Goal: Obtain resource: Download file/media

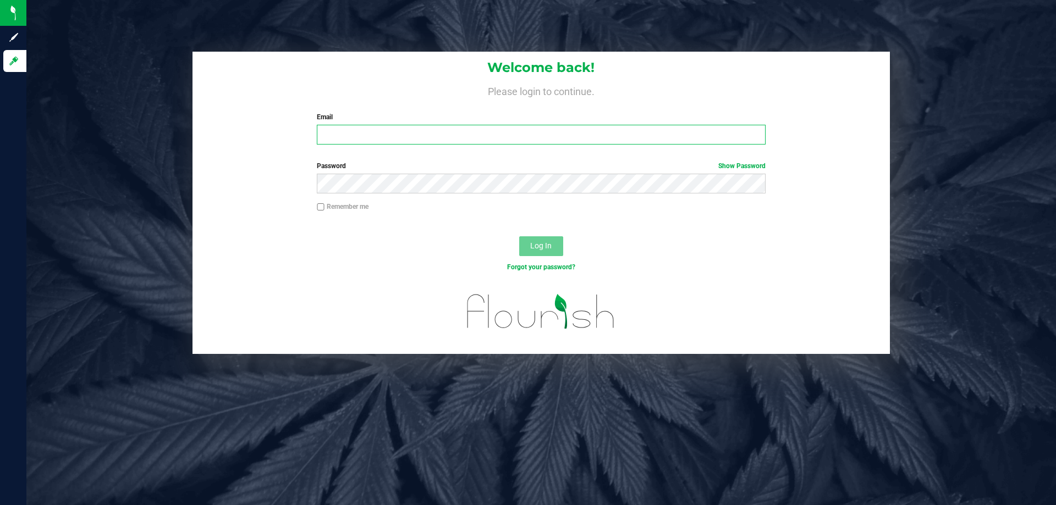
click at [387, 140] on input "Email" at bounding box center [541, 135] width 448 height 20
type input "[EMAIL_ADDRESS][DOMAIN_NAME]"
click at [519, 236] on button "Log In" at bounding box center [541, 246] width 44 height 20
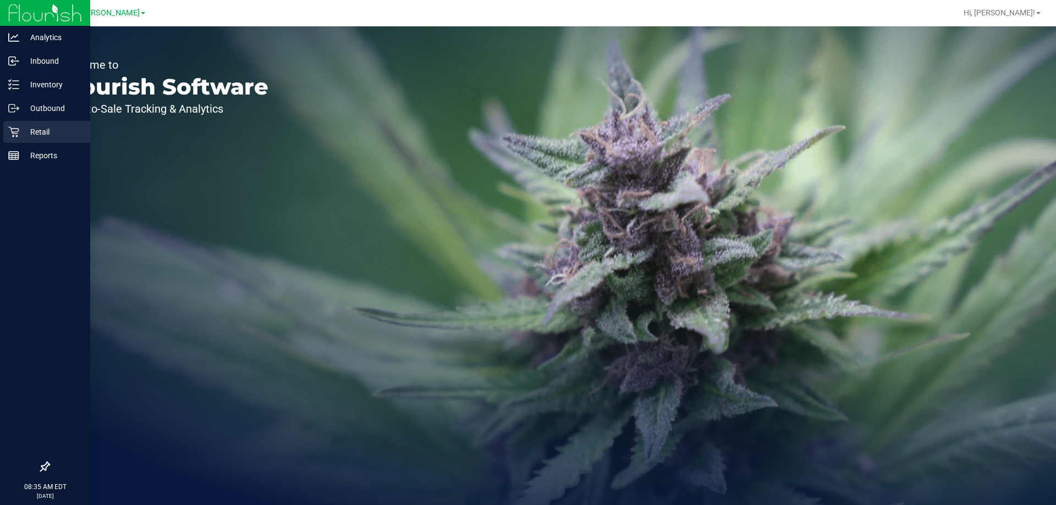
click at [21, 130] on p "Retail" at bounding box center [52, 131] width 66 height 13
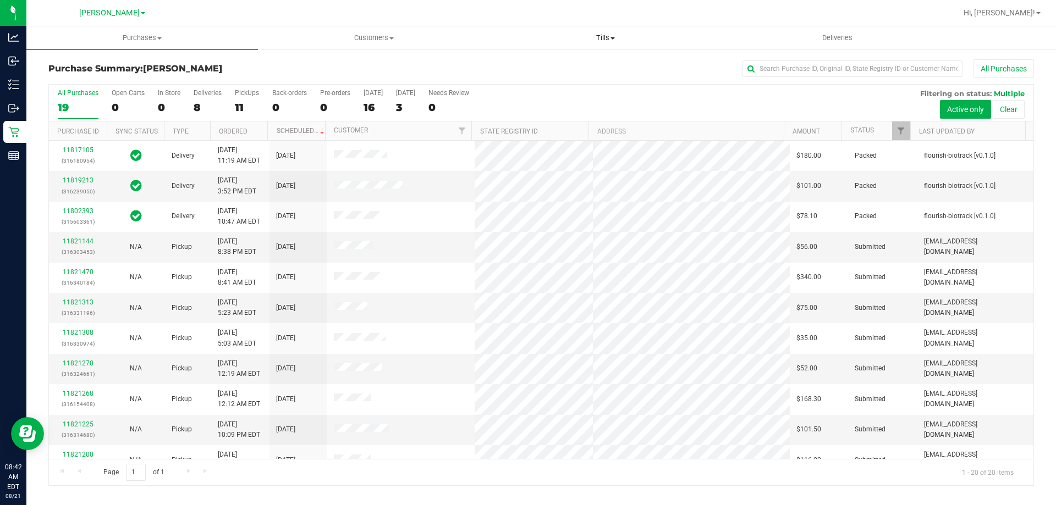
click at [613, 38] on span at bounding box center [612, 38] width 4 height 2
click at [541, 63] on span "Manage tills" at bounding box center [526, 66] width 74 height 9
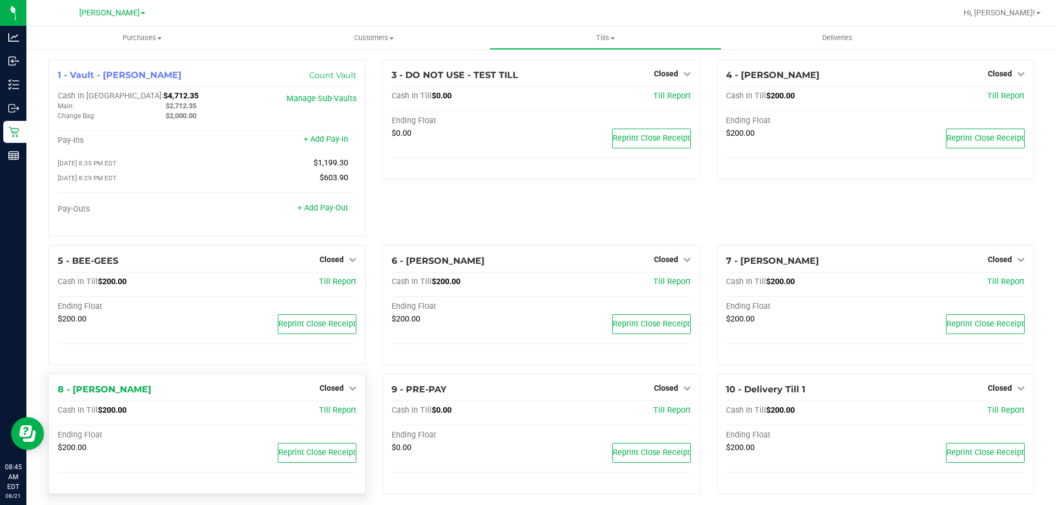
scroll to position [11, 0]
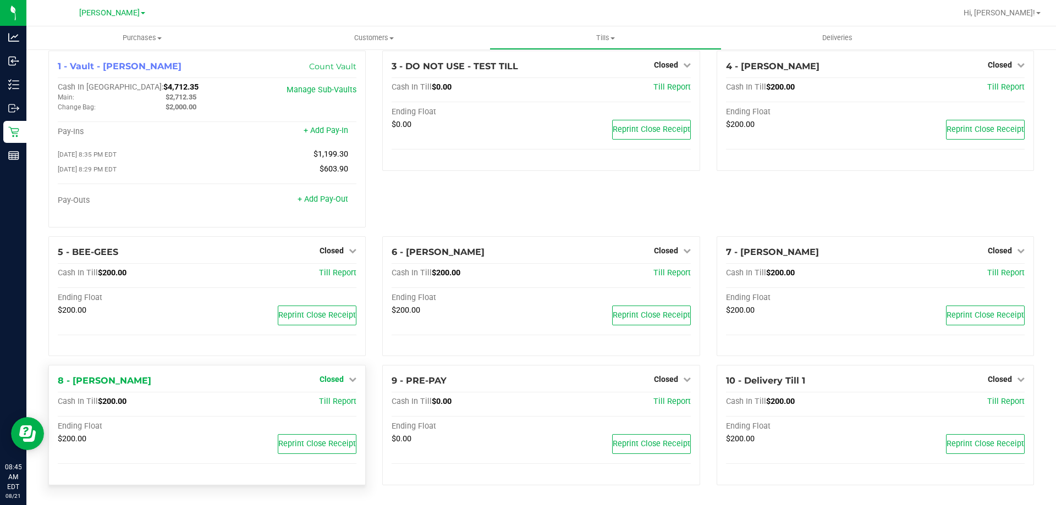
click at [349, 382] on icon at bounding box center [353, 380] width 8 height 8
click at [328, 400] on link "Open Till" at bounding box center [331, 402] width 29 height 9
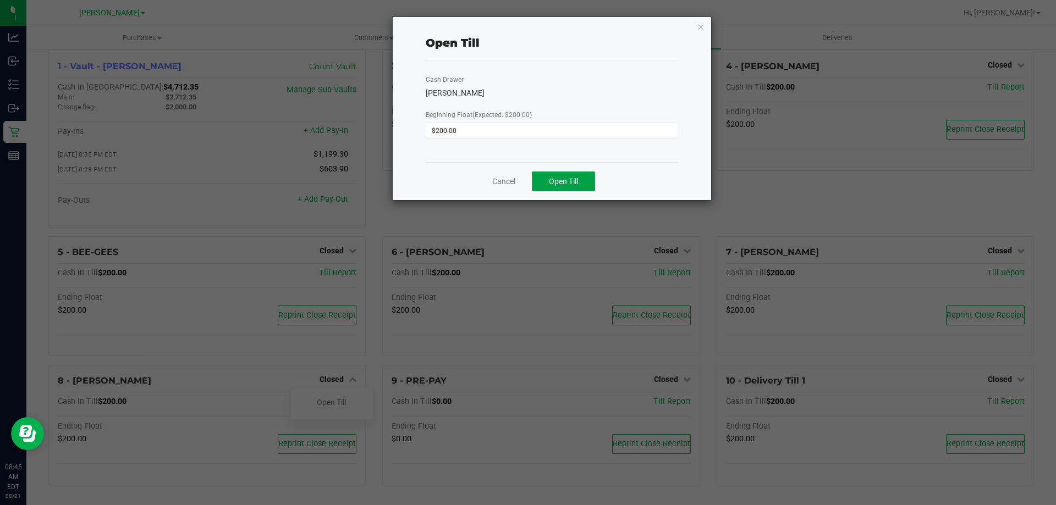
click at [566, 181] on span "Open Till" at bounding box center [563, 181] width 29 height 9
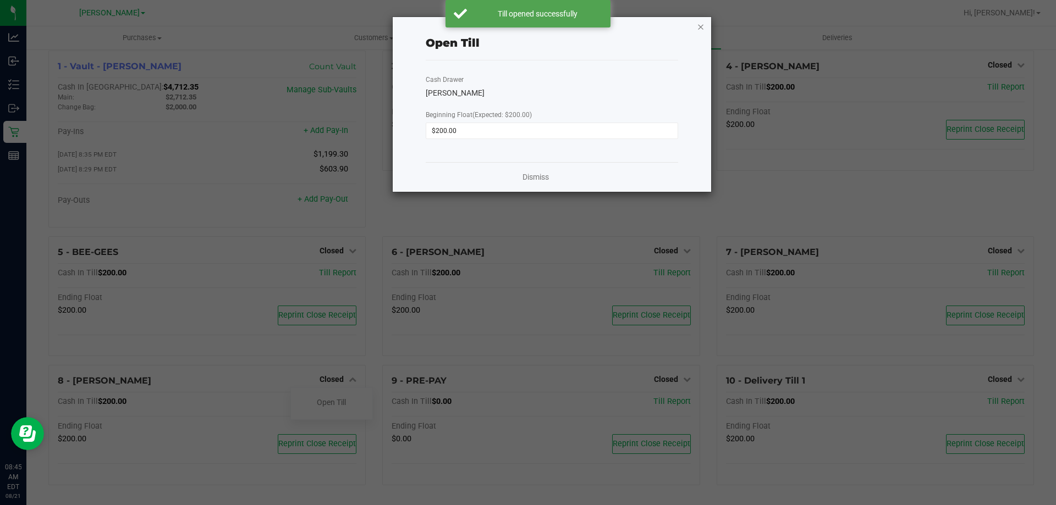
click at [701, 27] on icon "button" at bounding box center [701, 26] width 8 height 13
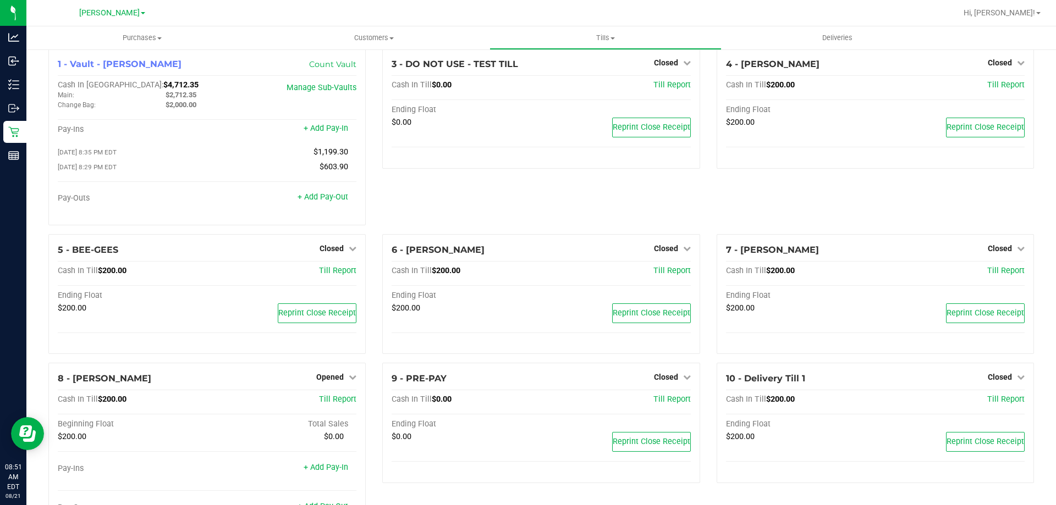
scroll to position [0, 0]
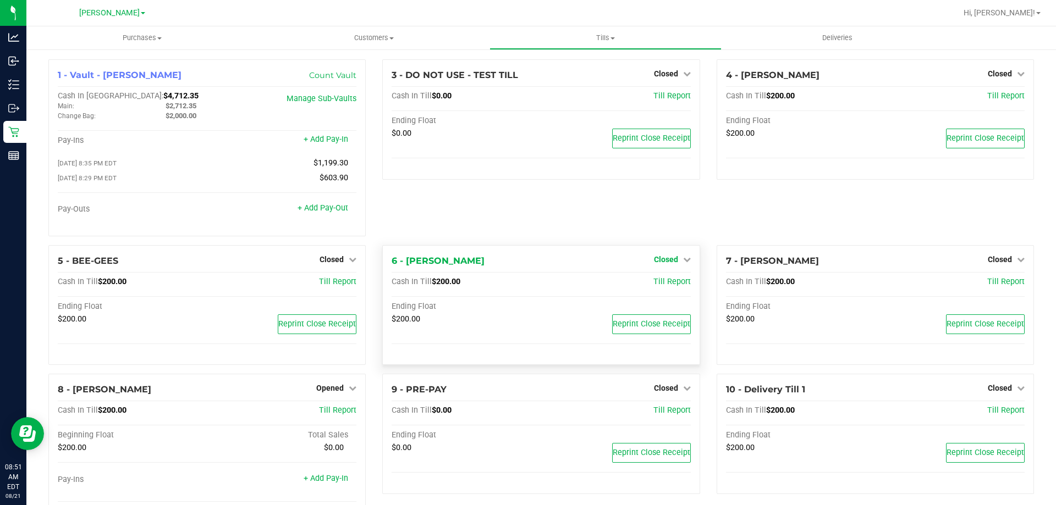
click at [663, 259] on span "Closed" at bounding box center [666, 259] width 24 height 9
click at [663, 280] on link "Open Till" at bounding box center [665, 282] width 29 height 9
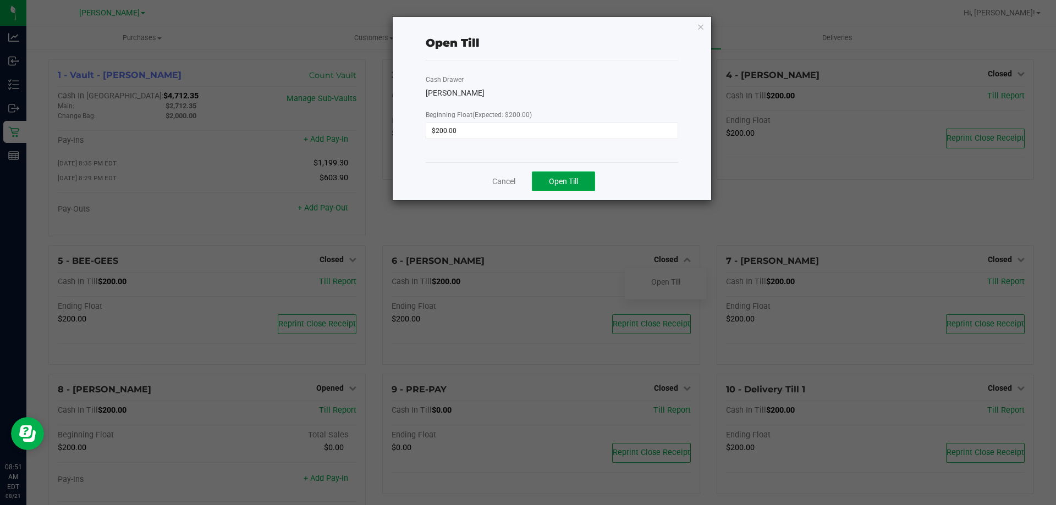
click at [565, 181] on span "Open Till" at bounding box center [563, 181] width 29 height 9
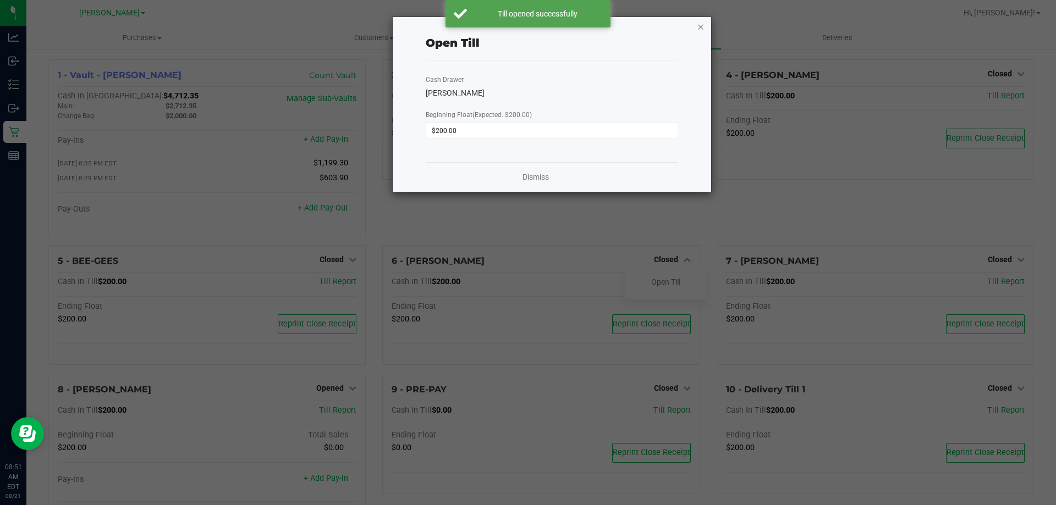
click at [697, 26] on icon "button" at bounding box center [701, 26] width 8 height 13
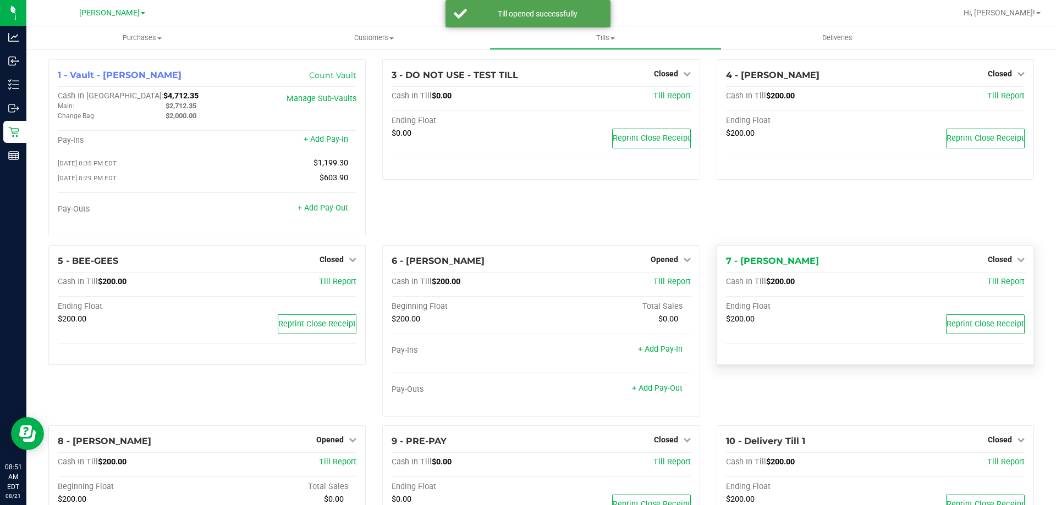
click at [1006, 255] on div "Closed" at bounding box center [1006, 259] width 37 height 13
click at [989, 257] on span "Closed" at bounding box center [1000, 259] width 24 height 9
click at [991, 284] on link "Open Till" at bounding box center [999, 282] width 29 height 9
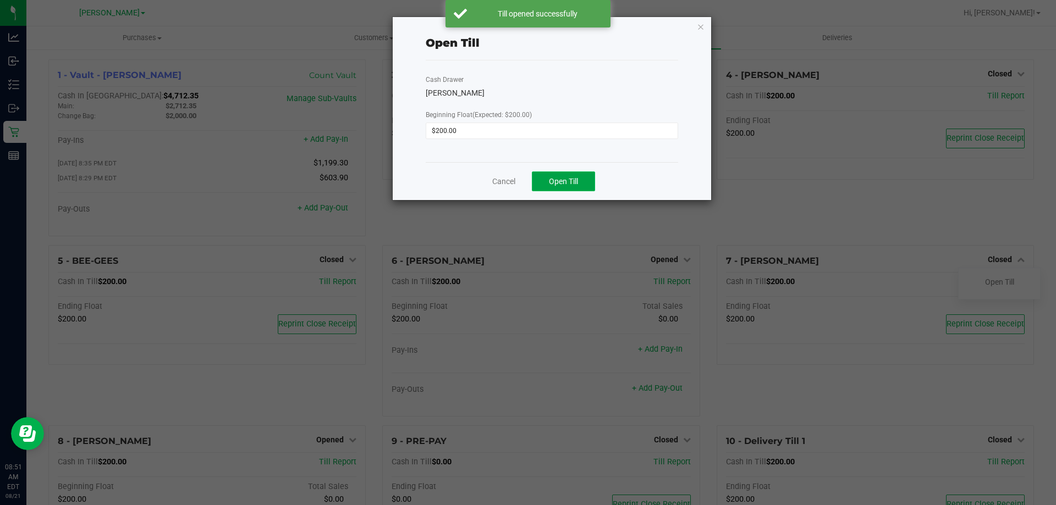
click at [559, 178] on span "Open Till" at bounding box center [563, 181] width 29 height 9
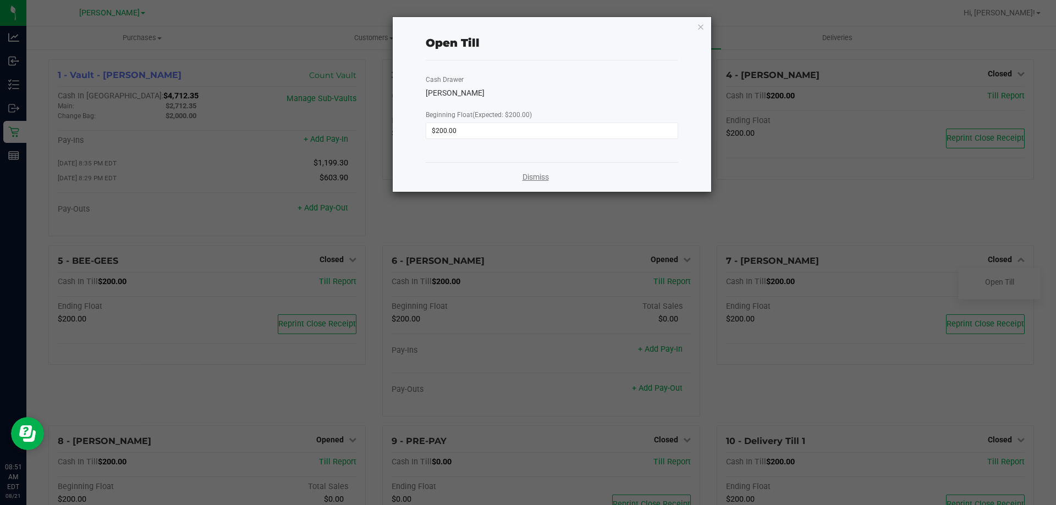
click at [527, 178] on link "Dismiss" at bounding box center [535, 178] width 26 height 12
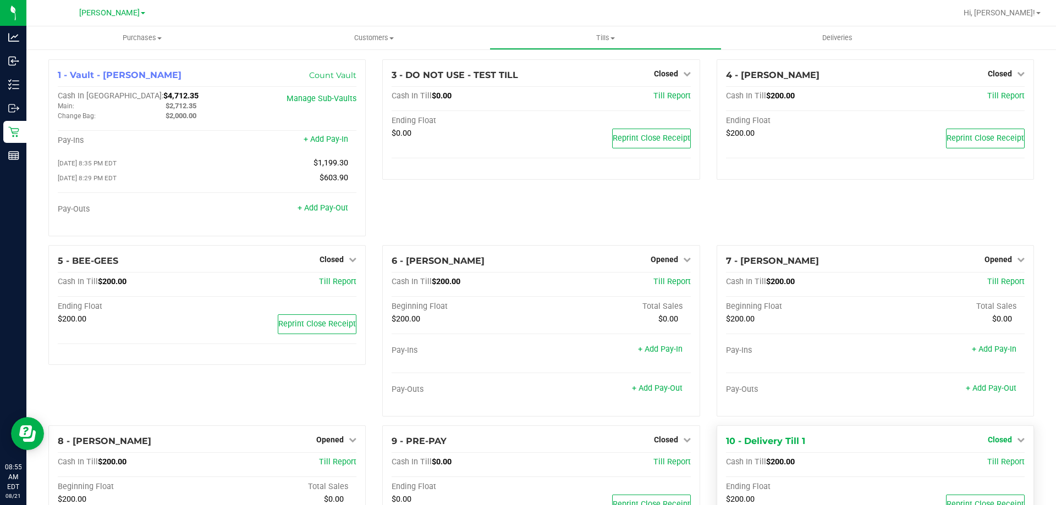
click at [997, 442] on span "Closed" at bounding box center [1000, 440] width 24 height 9
click at [986, 463] on link "Open Till" at bounding box center [999, 462] width 29 height 9
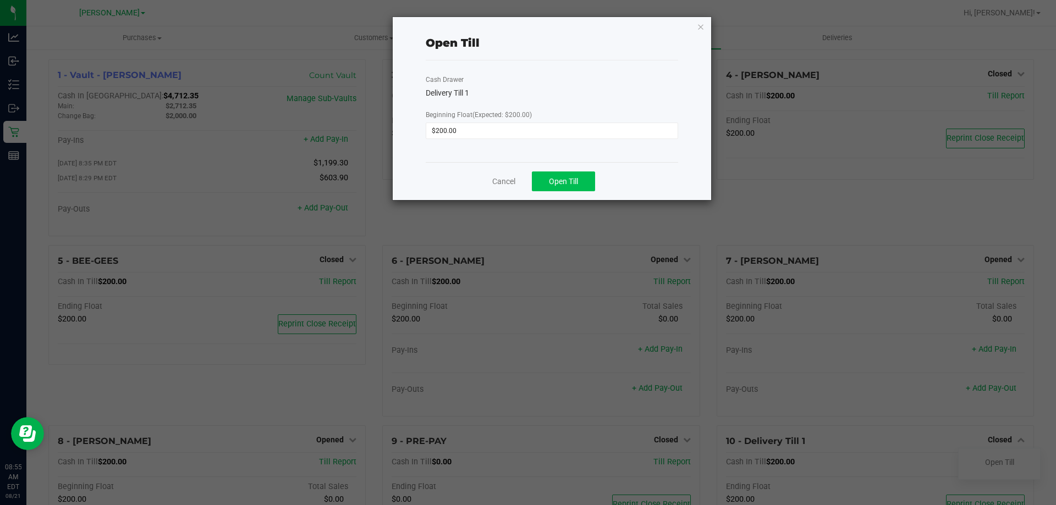
click at [569, 180] on span "Open Till" at bounding box center [563, 181] width 29 height 9
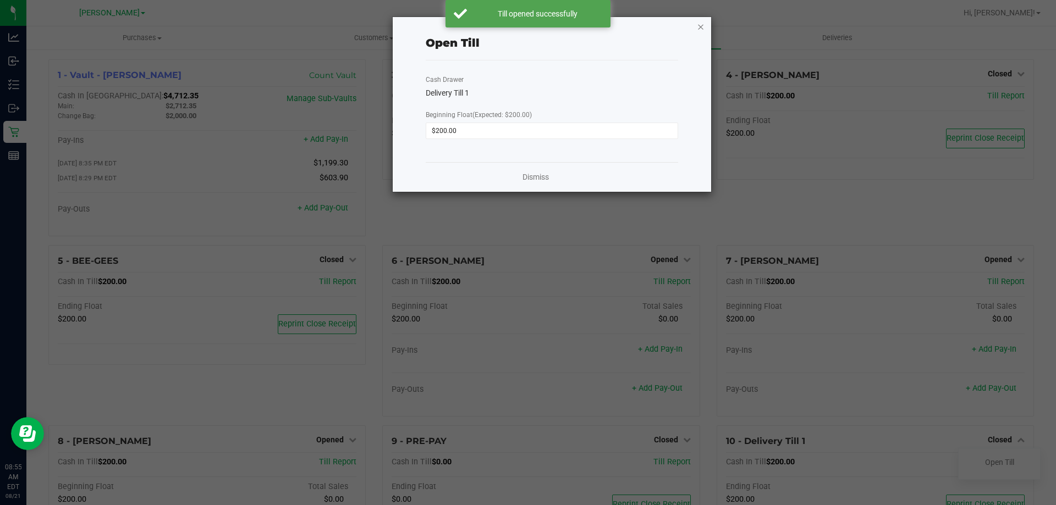
click at [700, 29] on icon "button" at bounding box center [701, 26] width 8 height 13
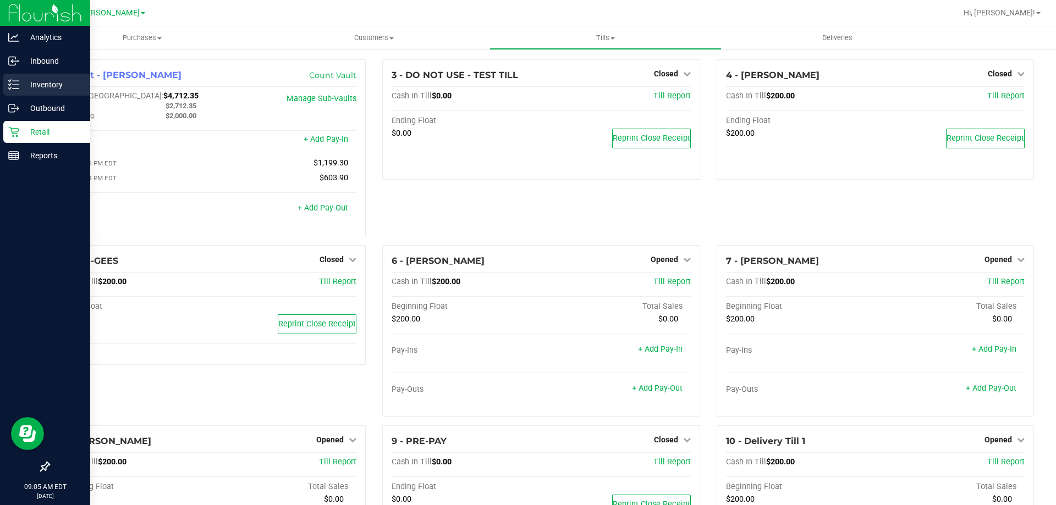
click at [14, 81] on line at bounding box center [16, 81] width 6 height 0
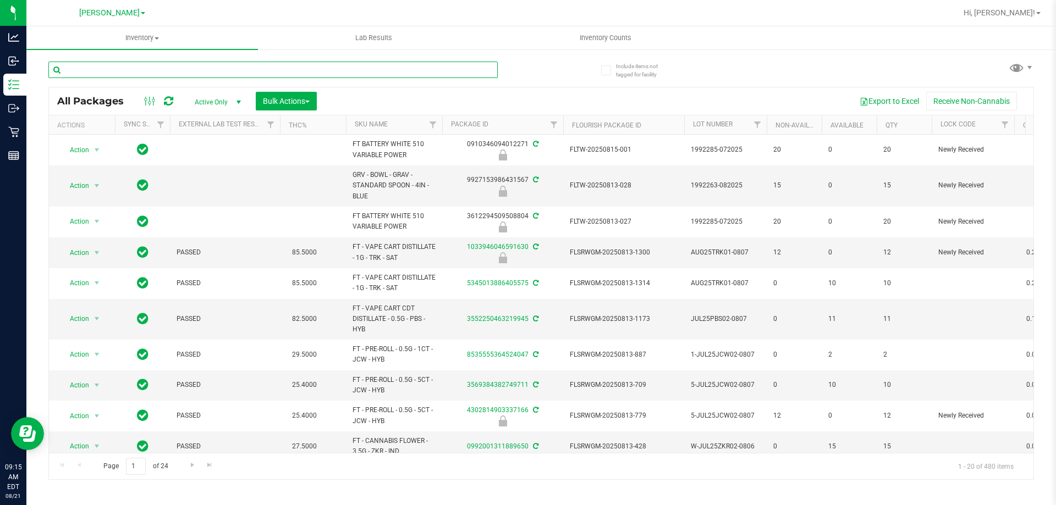
click at [411, 69] on input "text" at bounding box center [272, 70] width 449 height 16
type input "4212015767853195"
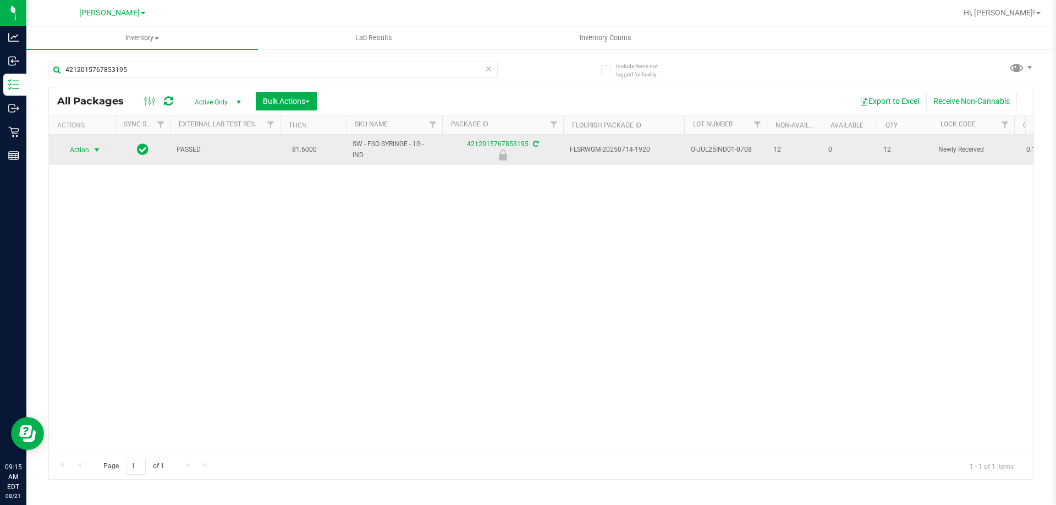
click at [83, 152] on span "Action" at bounding box center [75, 149] width 30 height 15
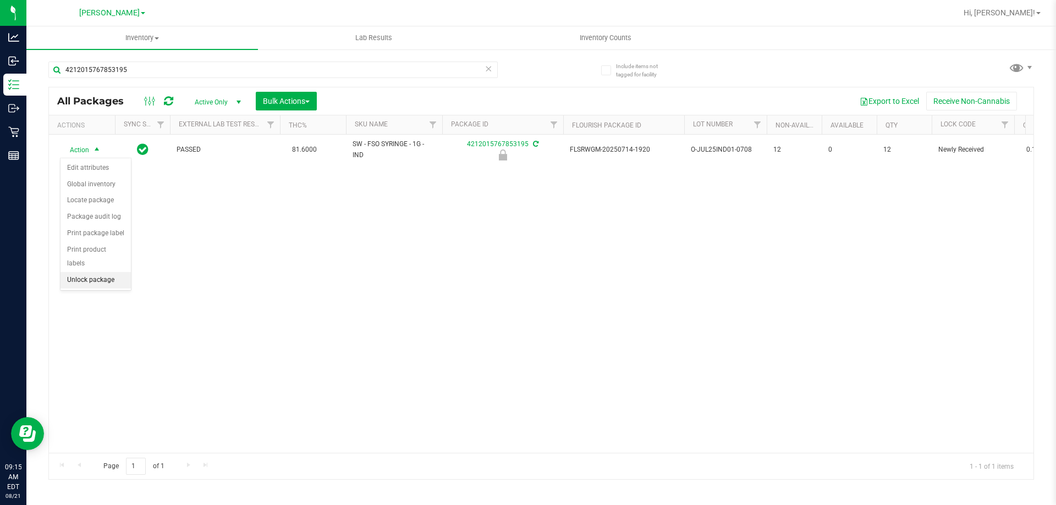
click at [89, 272] on li "Unlock package" at bounding box center [95, 280] width 70 height 16
click at [607, 37] on span "Inventory Counts" at bounding box center [605, 38] width 81 height 10
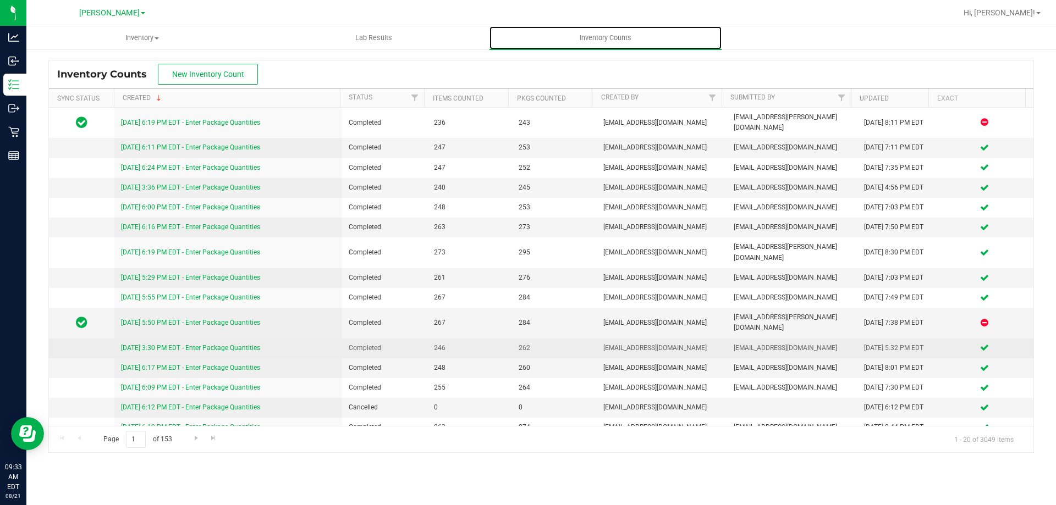
scroll to position [88, 0]
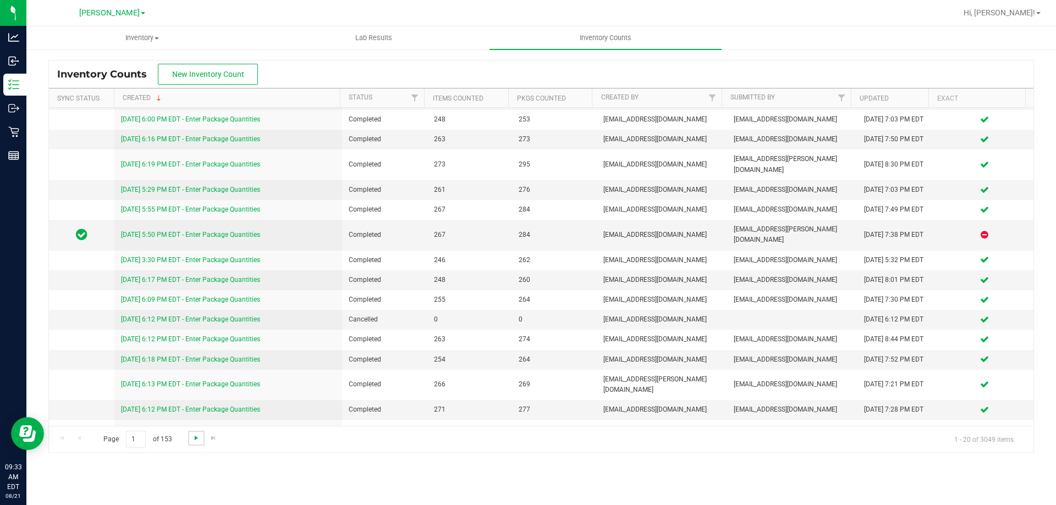
click at [195, 435] on span "Go to the next page" at bounding box center [196, 438] width 9 height 9
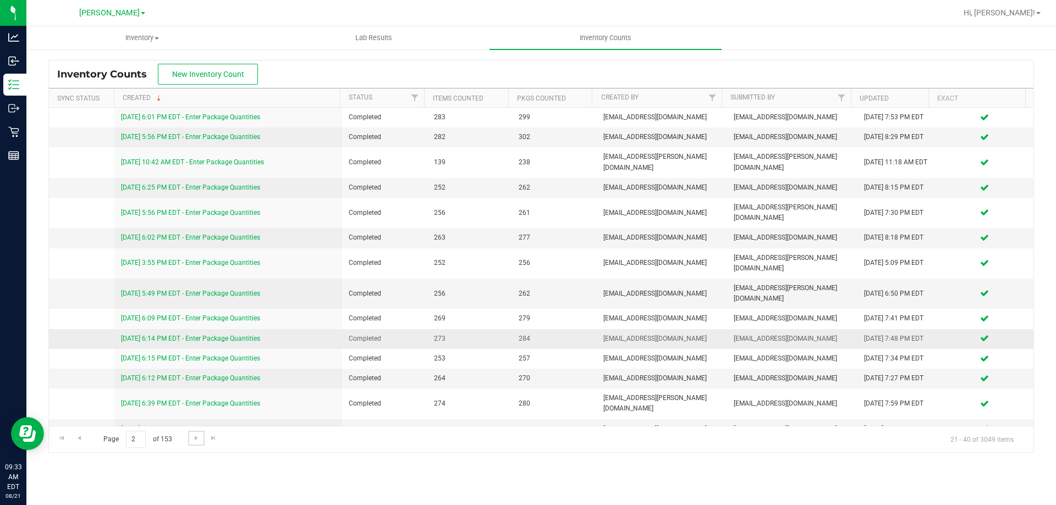
scroll to position [94, 0]
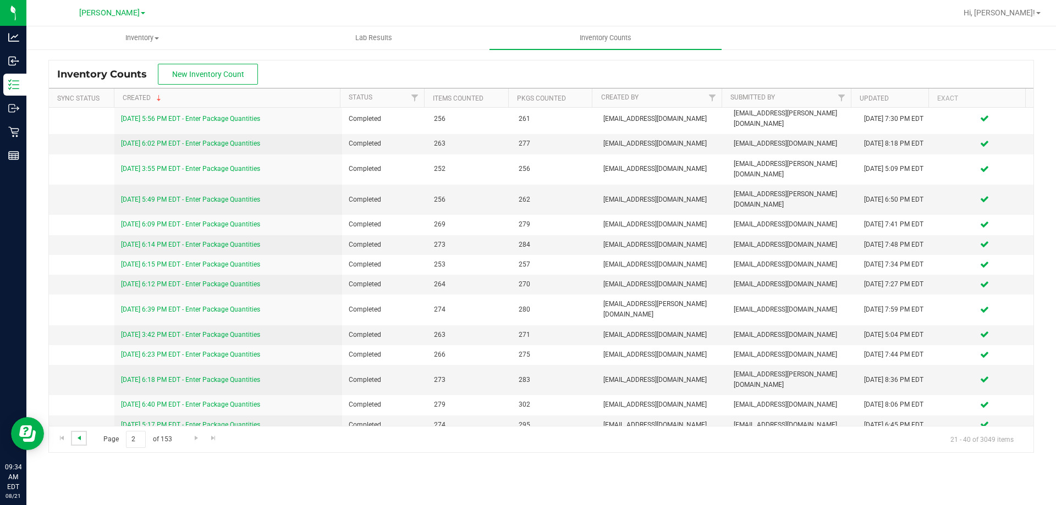
click at [80, 436] on span "Go to the previous page" at bounding box center [79, 438] width 9 height 9
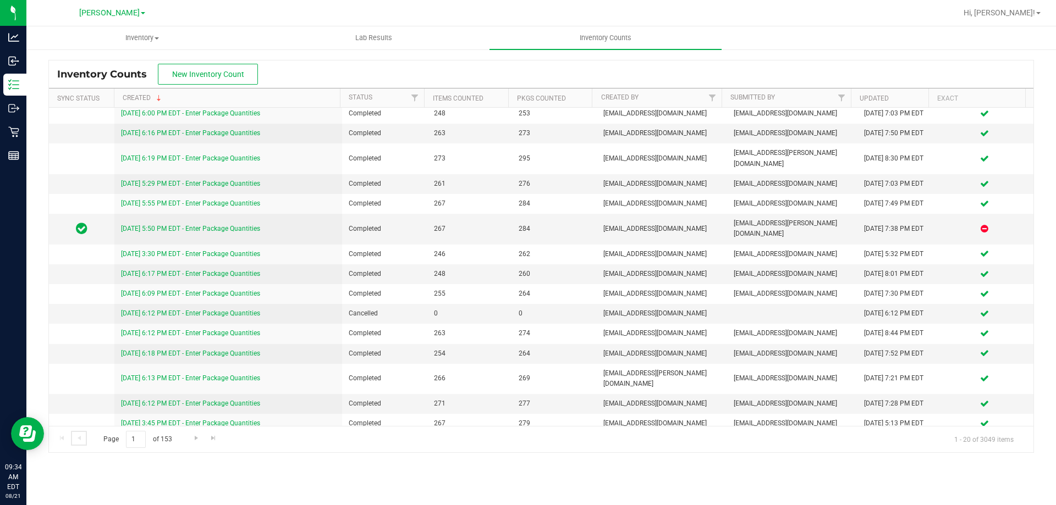
scroll to position [0, 0]
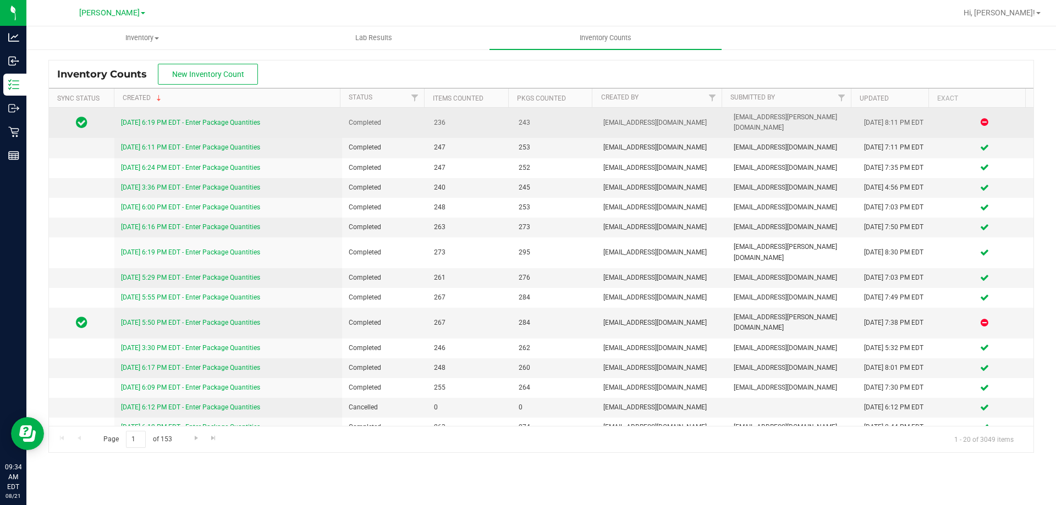
click at [189, 118] on div "[DATE] 6:19 PM EDT - Enter Package Quantities" at bounding box center [228, 123] width 215 height 10
click at [197, 119] on link "[DATE] 6:19 PM EDT - Enter Package Quantities" at bounding box center [190, 123] width 139 height 8
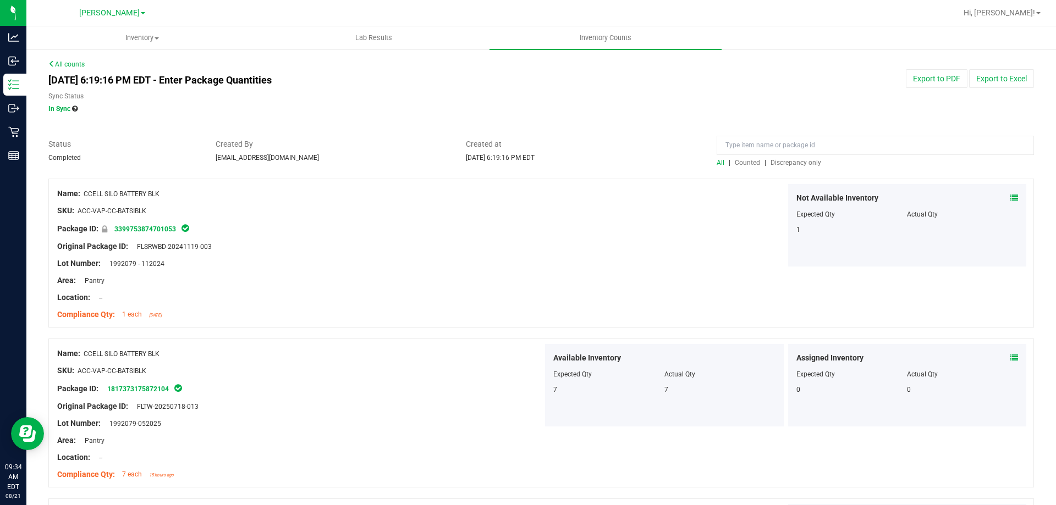
click at [813, 166] on span "Discrepancy only" at bounding box center [795, 163] width 51 height 8
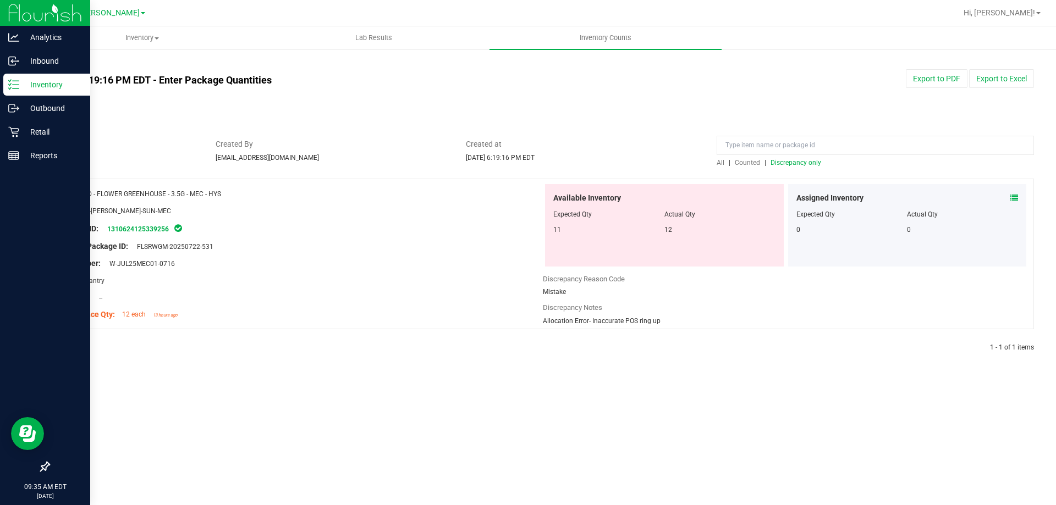
click at [25, 90] on p "Inventory" at bounding box center [52, 84] width 66 height 13
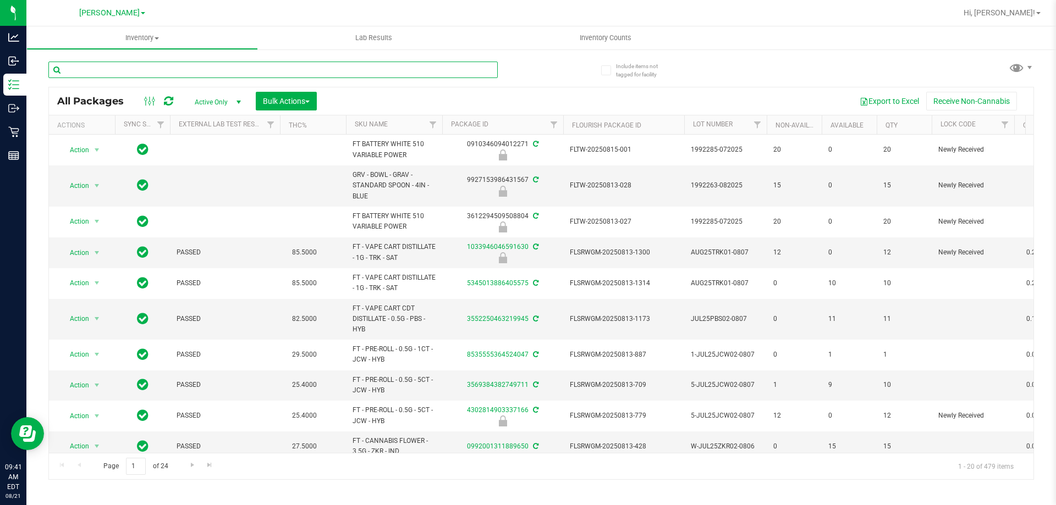
click at [161, 73] on input "text" at bounding box center [272, 70] width 449 height 16
type input "5121909132391653"
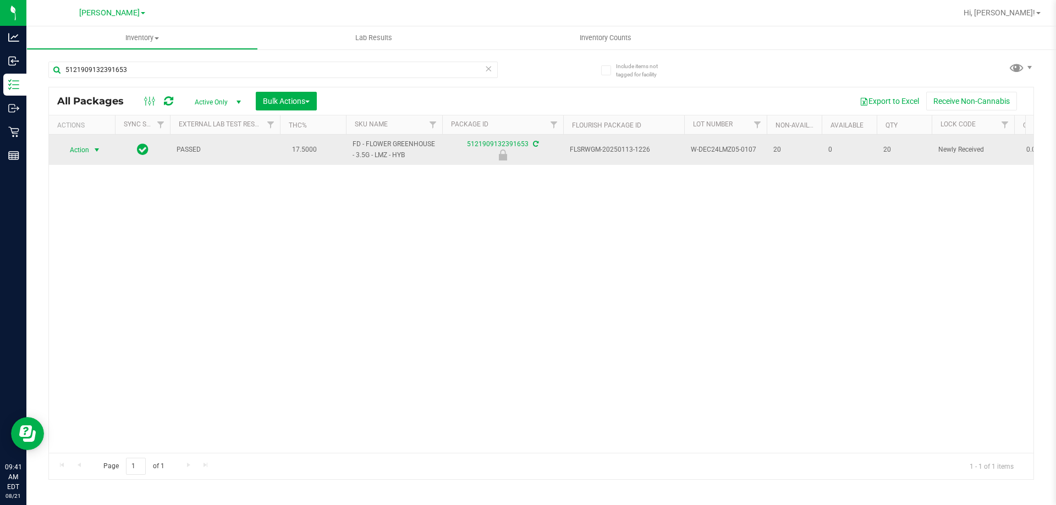
click at [91, 149] on span "select" at bounding box center [97, 149] width 14 height 15
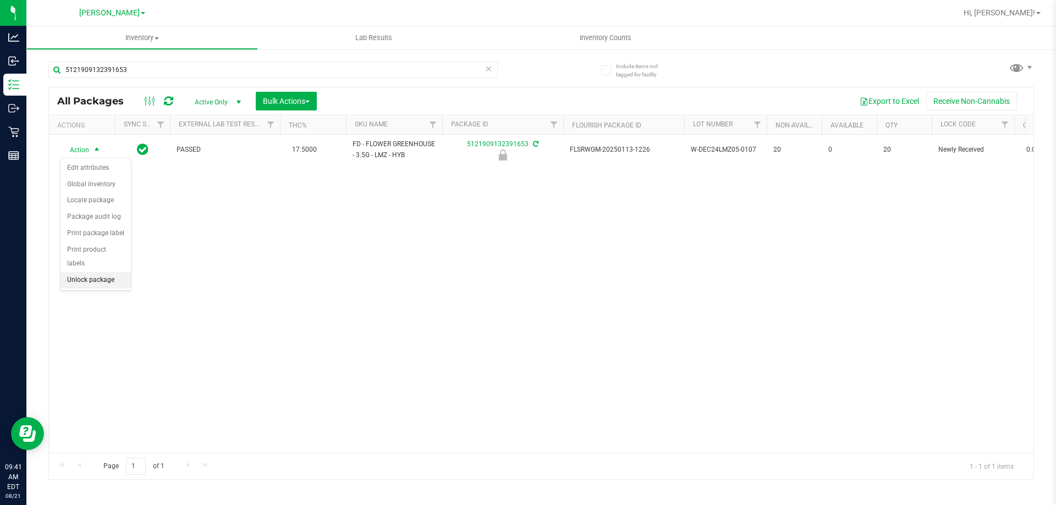
click at [98, 272] on li "Unlock package" at bounding box center [95, 280] width 70 height 16
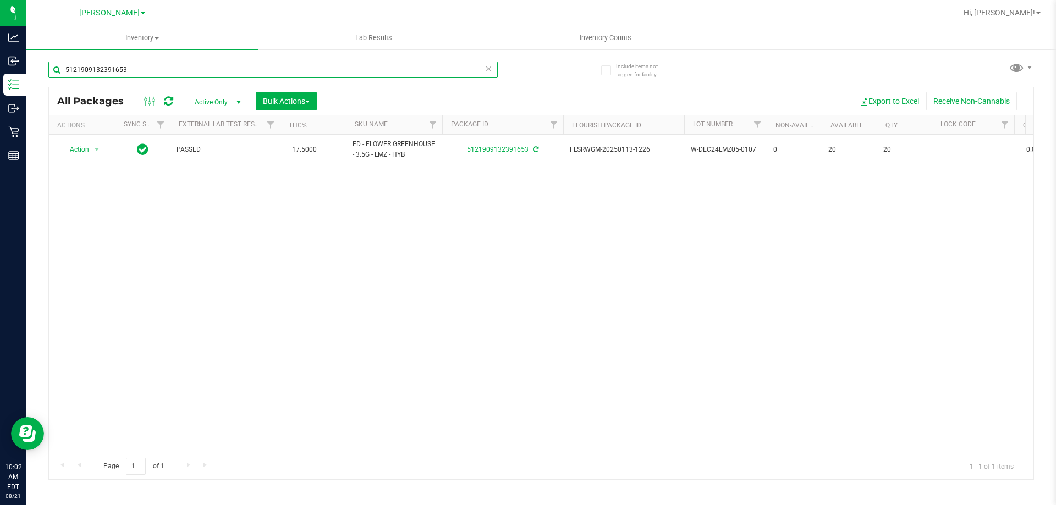
click at [209, 70] on input "5121909132391653" at bounding box center [272, 70] width 449 height 16
type input "5690278925175447"
click at [86, 149] on span "Action" at bounding box center [75, 149] width 30 height 15
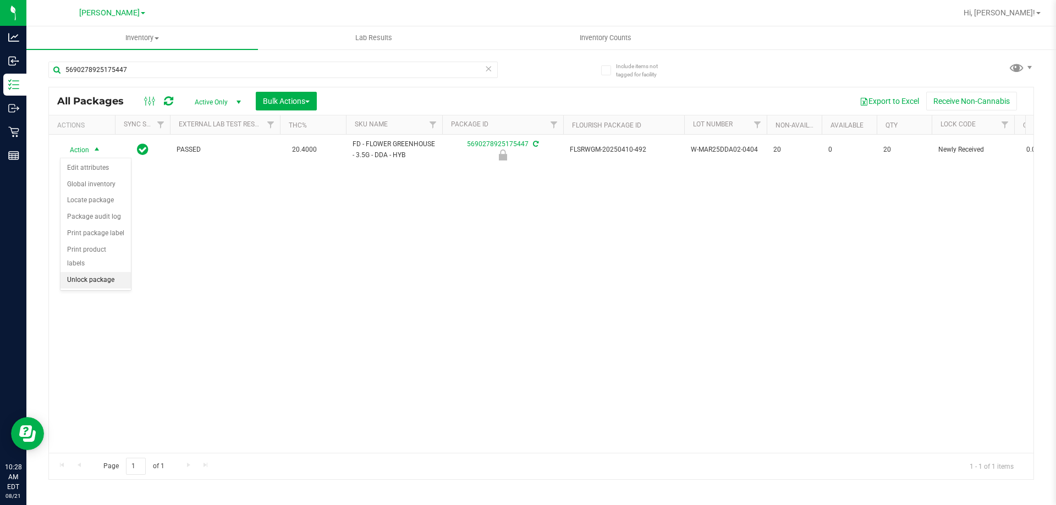
click at [96, 272] on li "Unlock package" at bounding box center [95, 280] width 70 height 16
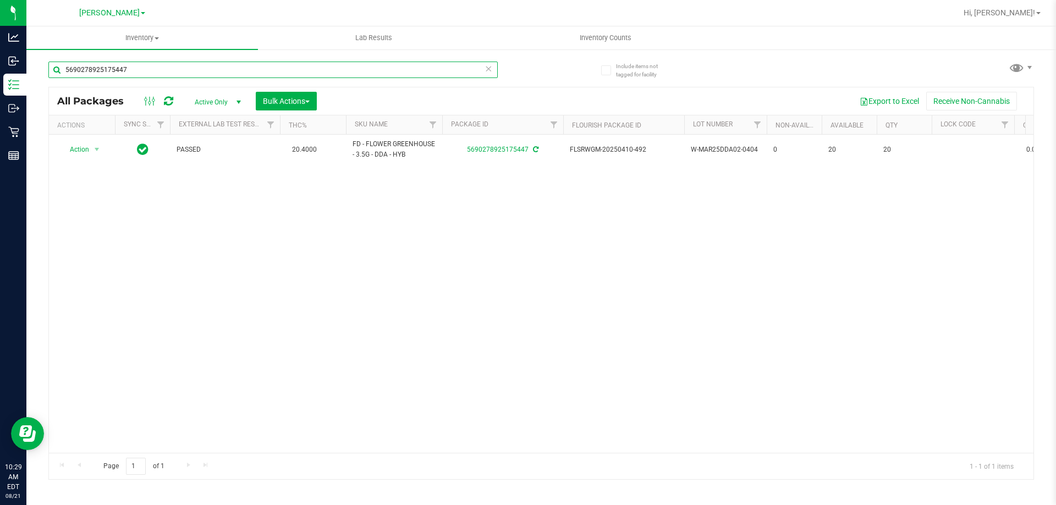
click at [234, 71] on input "5690278925175447" at bounding box center [272, 70] width 449 height 16
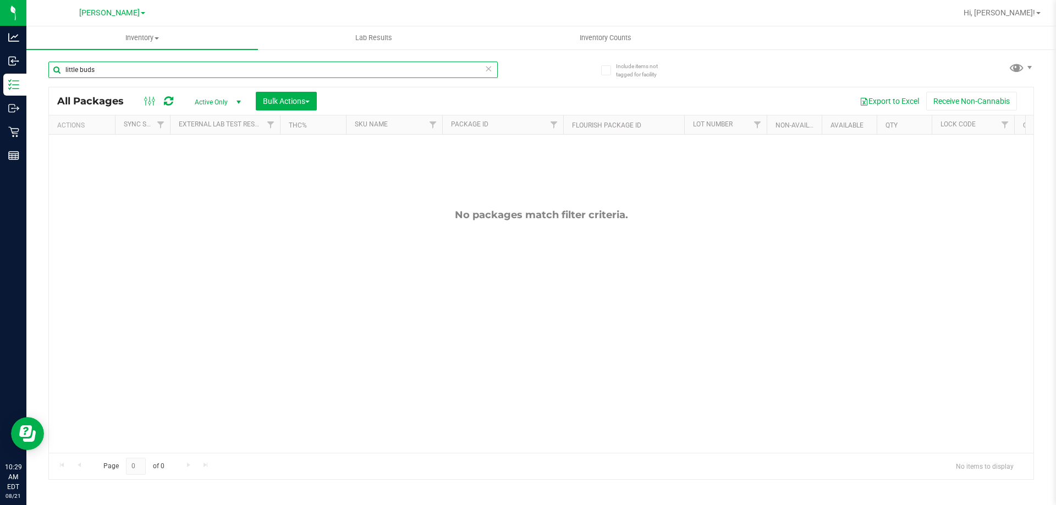
click at [185, 75] on input "little buds" at bounding box center [272, 70] width 449 height 16
type input "l"
type input "LB"
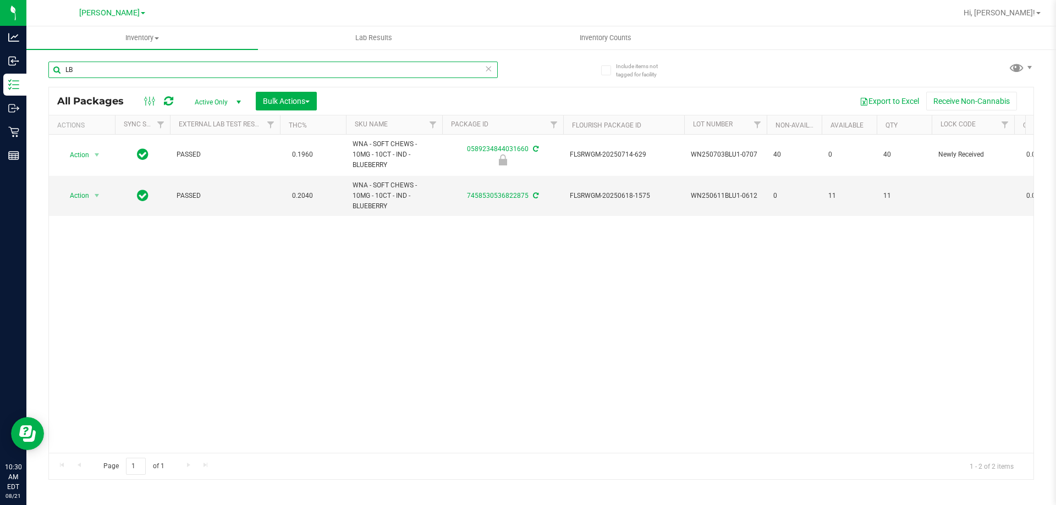
click at [141, 73] on input "LB" at bounding box center [272, 70] width 449 height 16
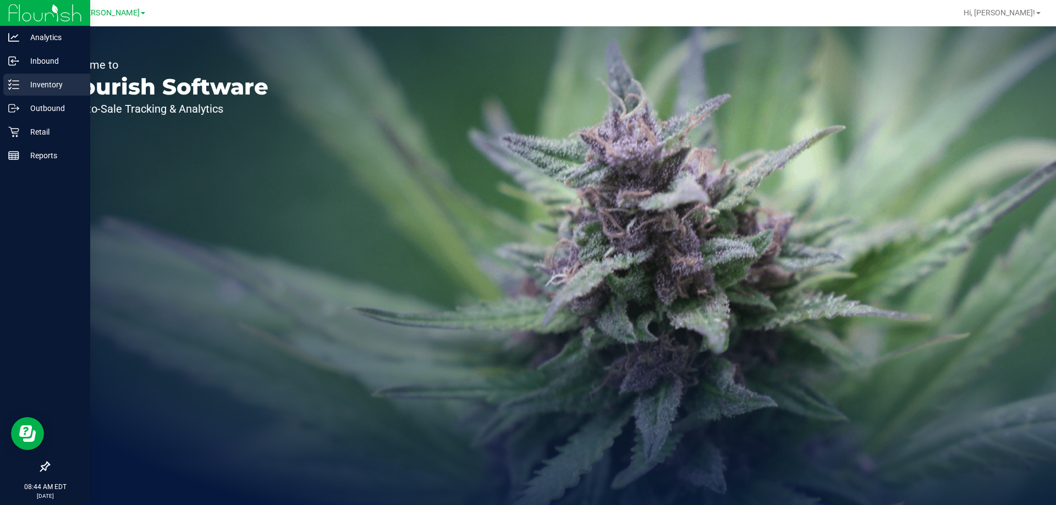
click at [15, 81] on line at bounding box center [16, 81] width 6 height 0
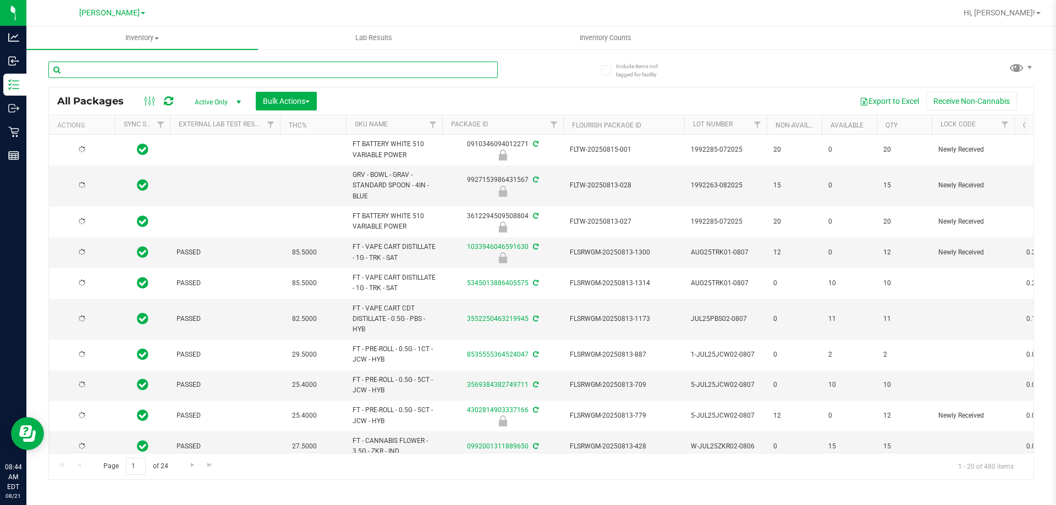
click at [164, 70] on input "text" at bounding box center [272, 70] width 449 height 16
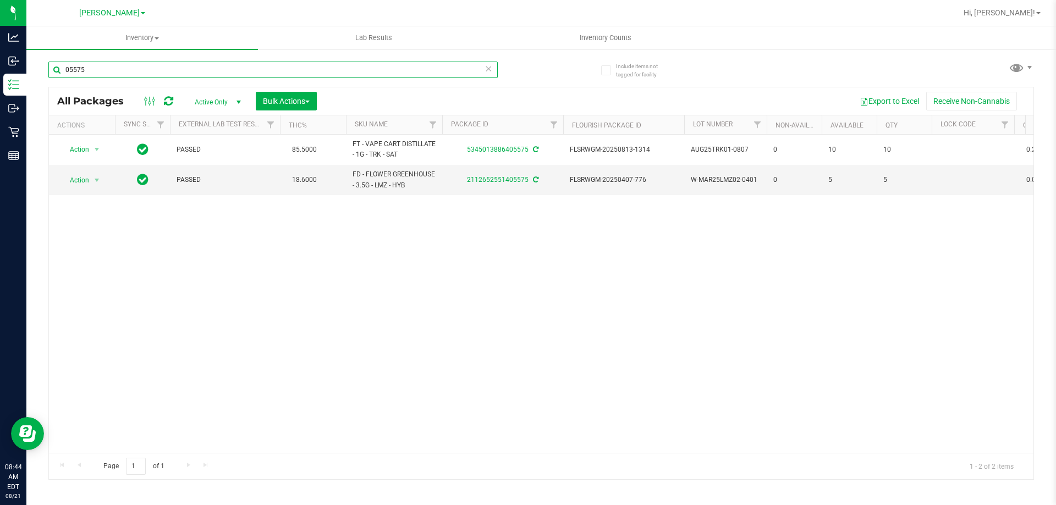
click at [175, 71] on input "05575" at bounding box center [272, 70] width 449 height 16
type input "56874"
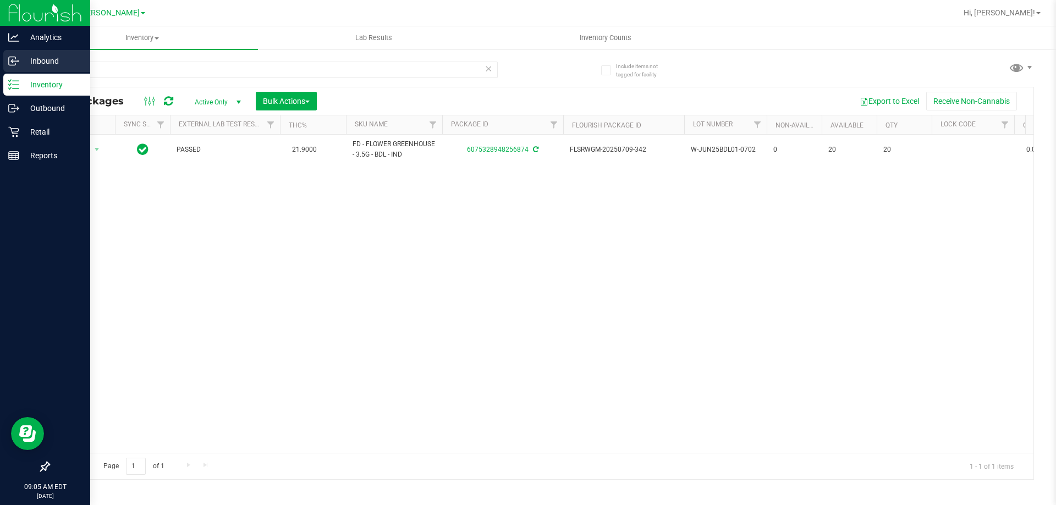
click at [14, 57] on icon at bounding box center [12, 61] width 7 height 8
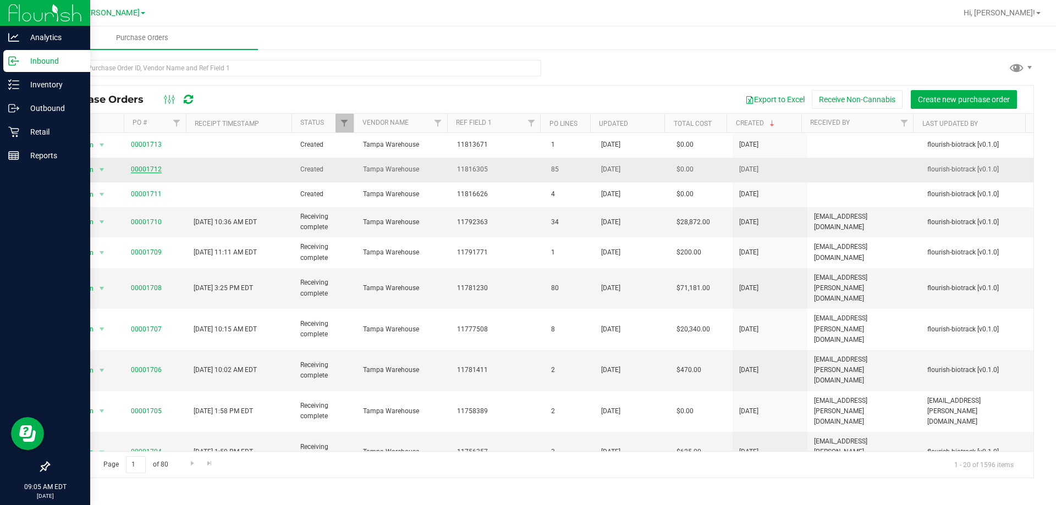
click at [148, 168] on link "00001712" at bounding box center [146, 170] width 31 height 8
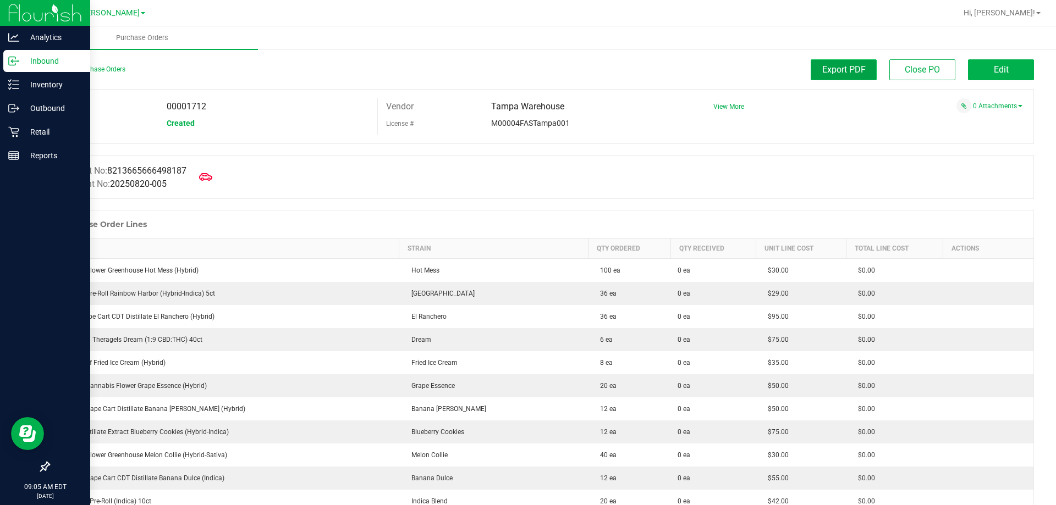
click at [822, 71] on span "Export PDF" at bounding box center [843, 69] width 43 height 10
